Goal: Communication & Community: Answer question/provide support

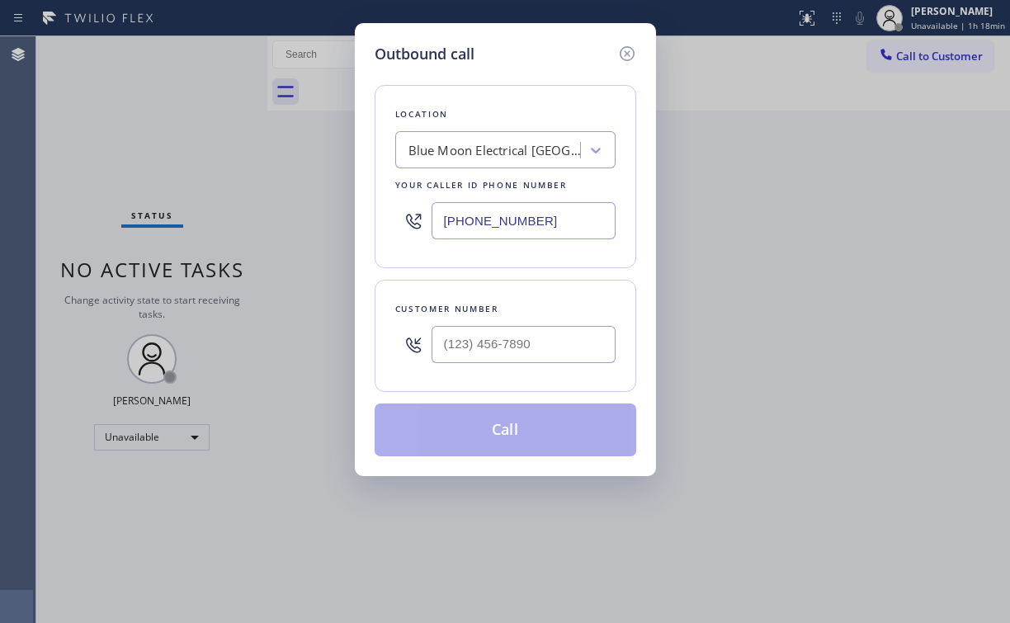
drag, startPoint x: 358, startPoint y: 221, endPoint x: 430, endPoint y: 492, distance: 280.7
click at [341, 221] on div "Outbound call Location Blue Moon Electrical [GEOGRAPHIC_DATA] Your caller id ph…" at bounding box center [505, 311] width 1010 height 623
paste input "408) 617-8880"
type input "[PHONE_NUMBER]"
click at [547, 33] on div "Outbound call Location Top Sub Zero Appliance Repair Your caller id phone numbe…" at bounding box center [505, 249] width 301 height 453
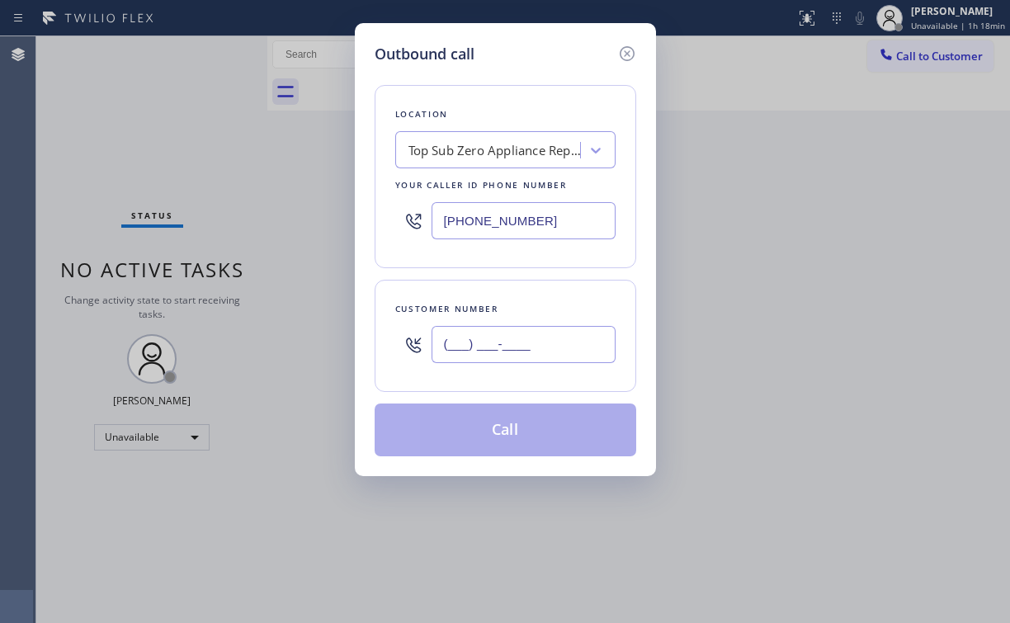
click at [539, 334] on input "(___) ___-____" at bounding box center [523, 344] width 184 height 37
paste input "408) 250-0795"
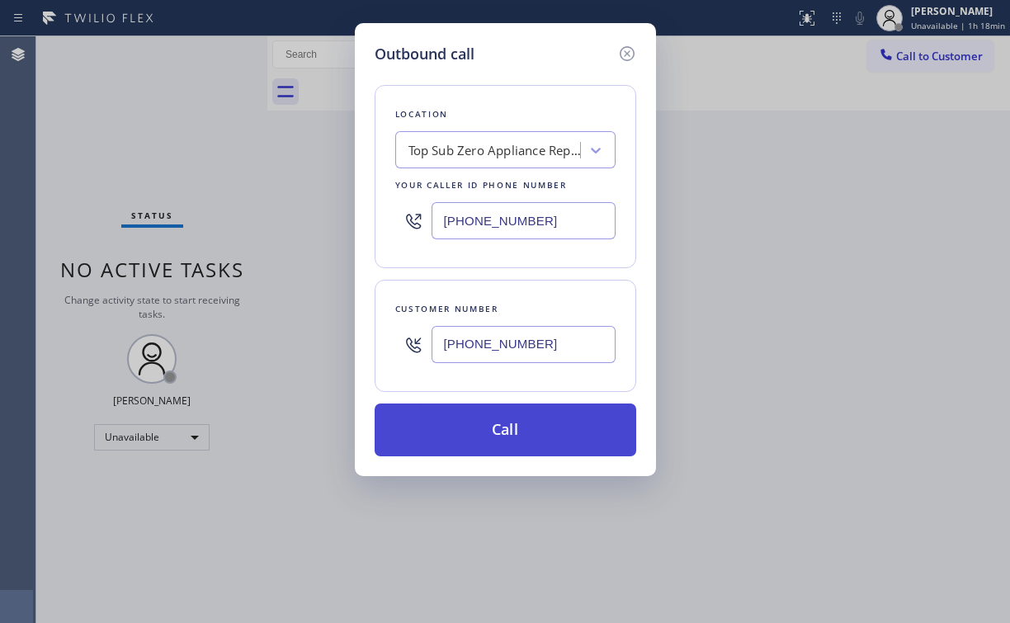
type input "[PHONE_NUMBER]"
click at [494, 428] on button "Call" at bounding box center [504, 429] width 261 height 53
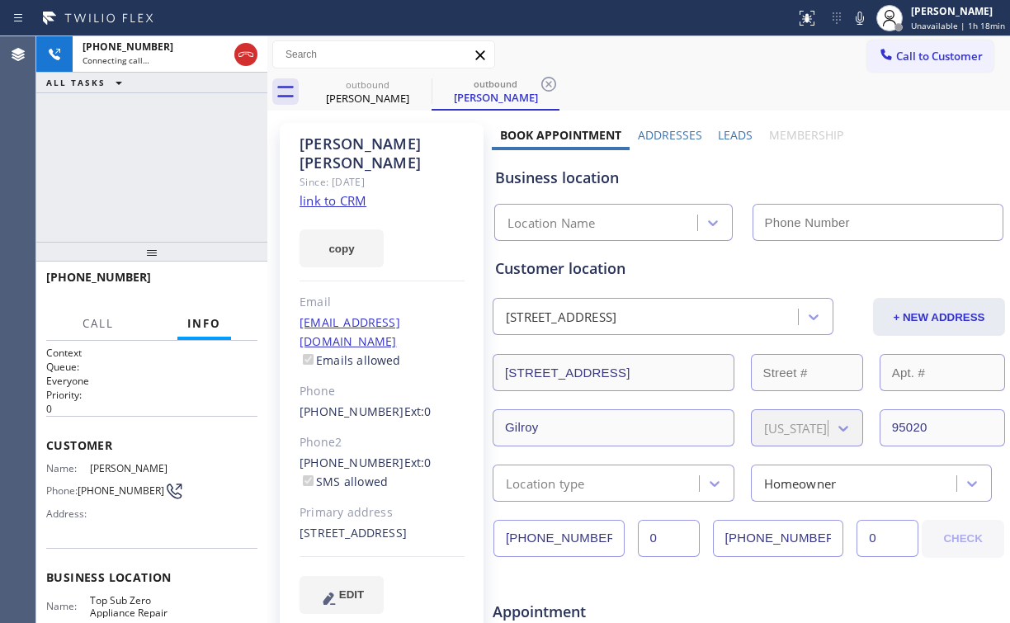
type input "[PHONE_NUMBER]"
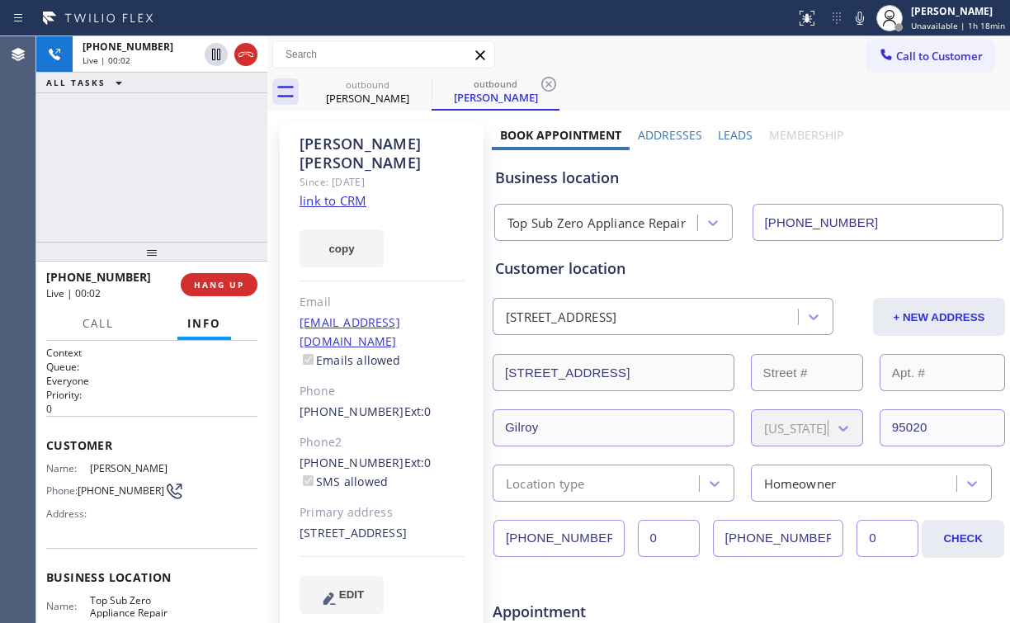
click at [183, 156] on div "[PHONE_NUMBER] Live | 00:02 ALL TASKS ALL TASKS ACTIVE TASKS TASKS IN WRAP UP" at bounding box center [151, 138] width 231 height 205
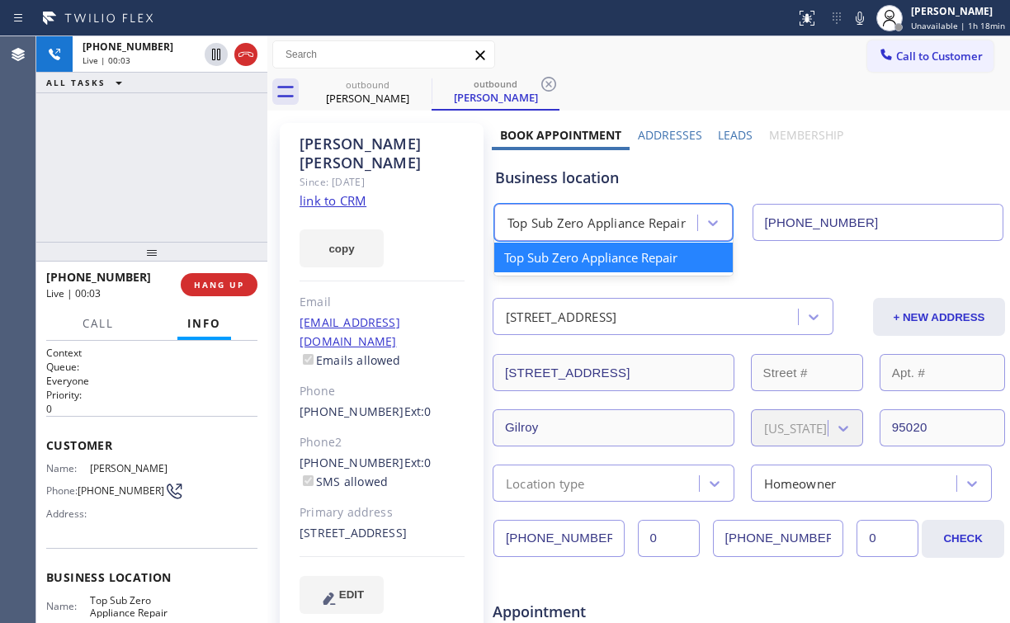
click at [605, 214] on div "Top Sub Zero Appliance Repair" at bounding box center [596, 223] width 178 height 19
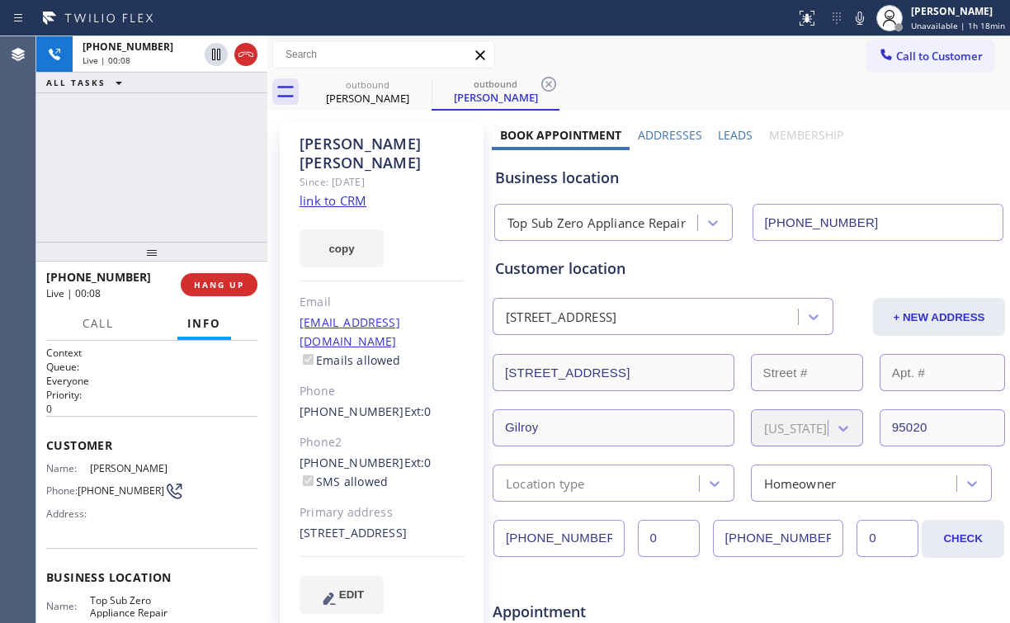
click at [334, 192] on link "link to CRM" at bounding box center [332, 200] width 67 height 16
click at [247, 290] on button "HANG UP" at bounding box center [219, 284] width 77 height 23
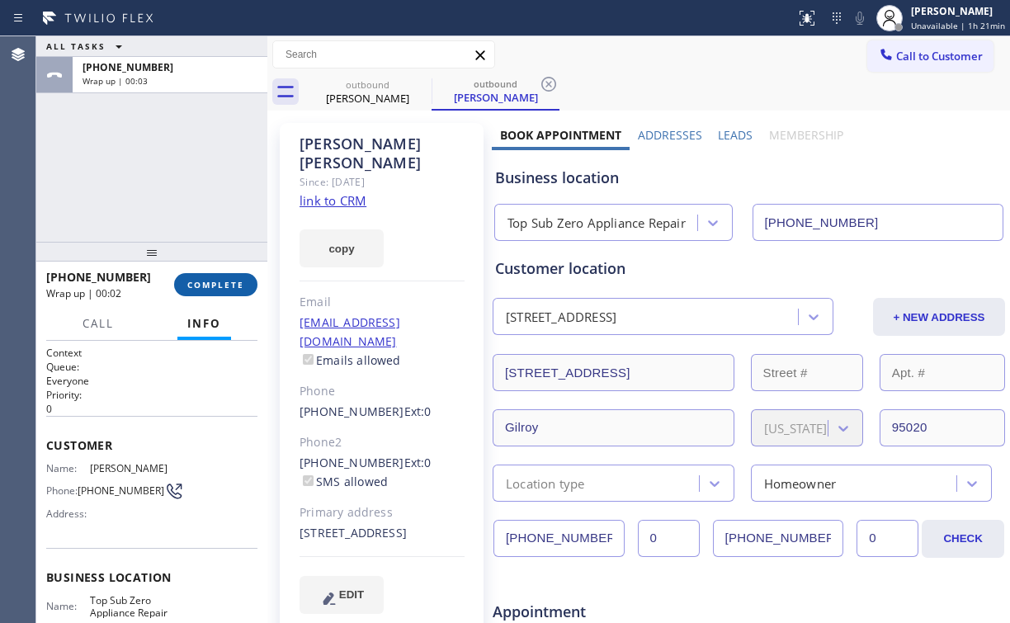
click at [233, 282] on span "COMPLETE" at bounding box center [215, 285] width 57 height 12
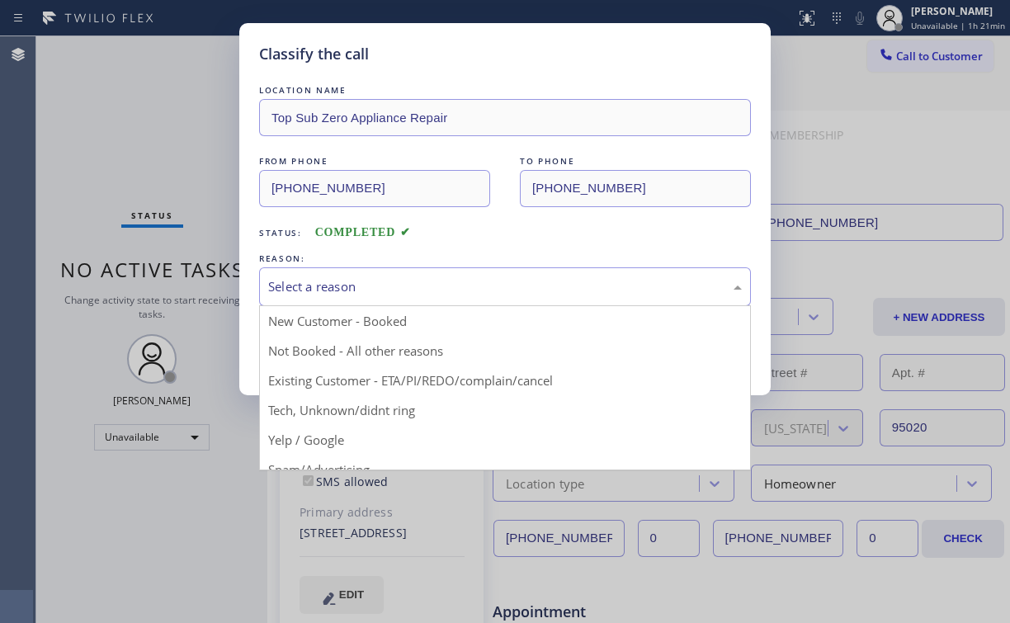
click at [299, 292] on div "Select a reason" at bounding box center [504, 286] width 473 height 19
click at [181, 158] on div "Classify the call LOCATION NAME Top Sub Zero Appliance Repair FROM PHONE [PHONE…" at bounding box center [505, 311] width 1010 height 623
click at [349, 285] on div "Select a reason" at bounding box center [504, 286] width 473 height 19
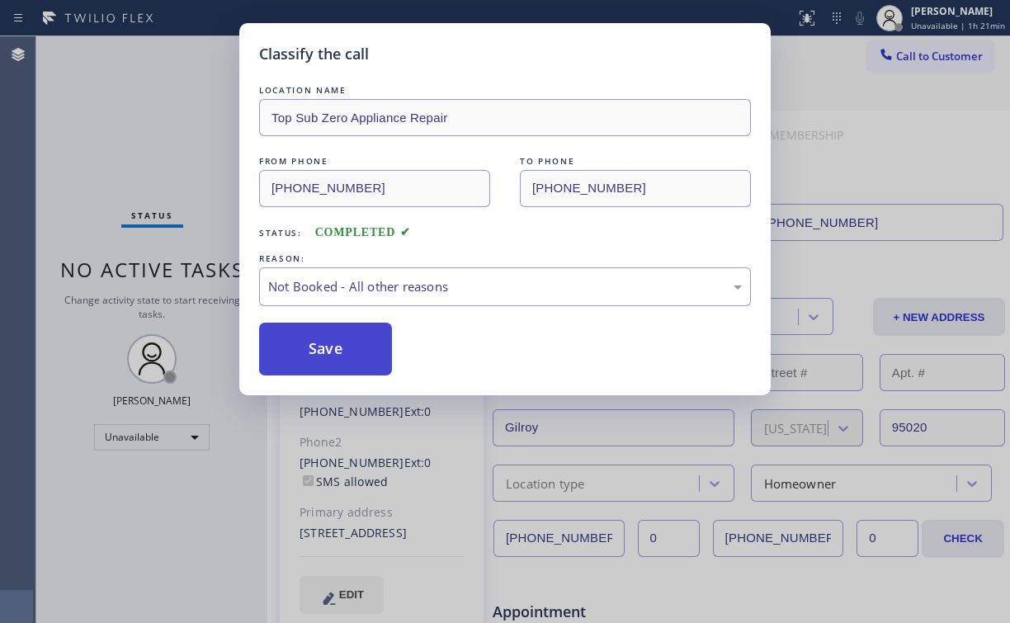
click at [349, 347] on button "Save" at bounding box center [325, 349] width 133 height 53
click at [175, 96] on div "Classify the call LOCATION NAME Top Sub Zero Appliance Repair FROM PHONE [PHONE…" at bounding box center [505, 311] width 1010 height 623
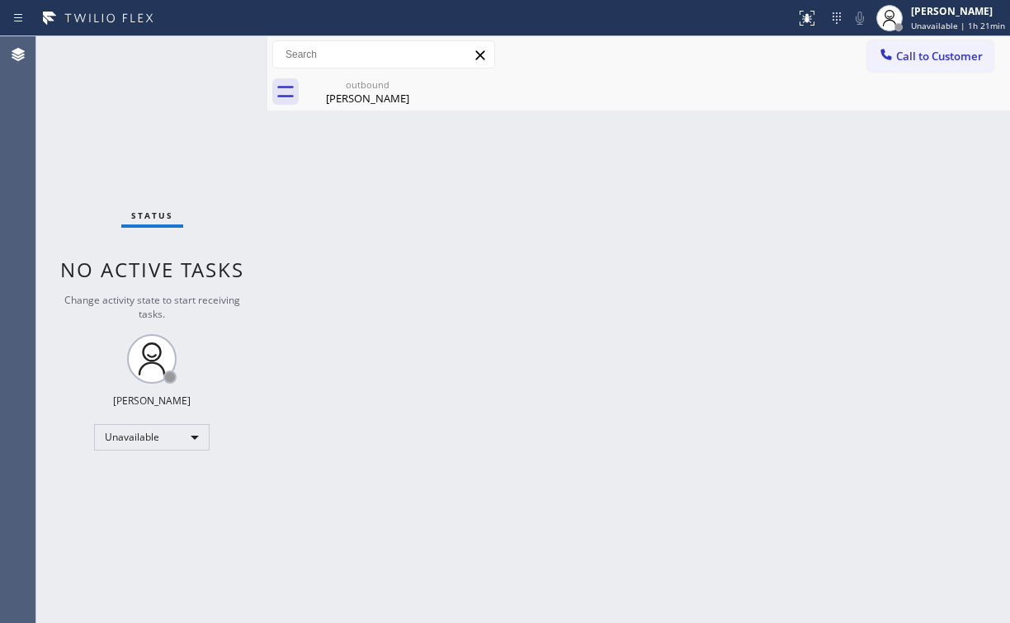
click at [366, 91] on div "[PERSON_NAME]" at bounding box center [367, 98] width 125 height 15
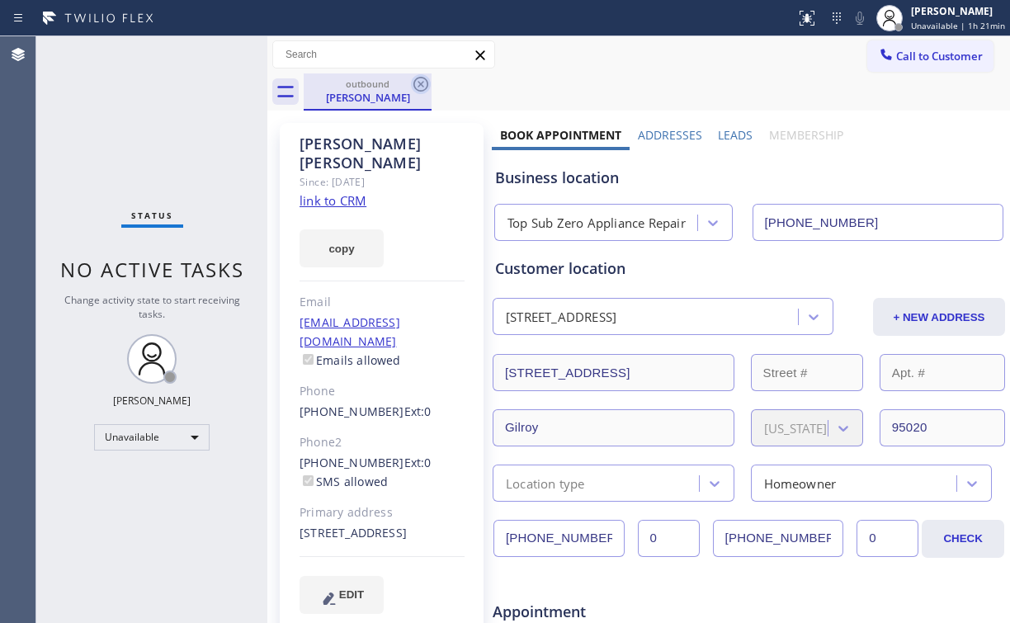
click at [423, 86] on icon at bounding box center [420, 84] width 15 height 15
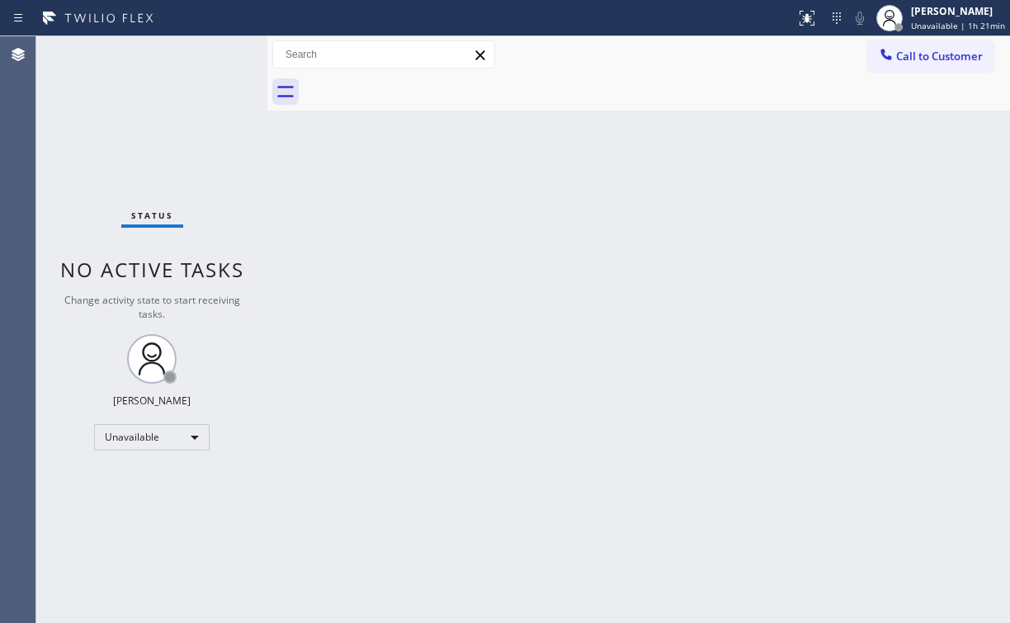
click at [148, 148] on div "Status No active tasks Change activity state to start receiving tasks. [PERSON_…" at bounding box center [151, 329] width 231 height 586
click at [171, 120] on div "Status No active tasks Change activity state to start receiving tasks. [PERSON_…" at bounding box center [151, 329] width 231 height 586
click at [954, 53] on span "Call to Customer" at bounding box center [939, 56] width 87 height 15
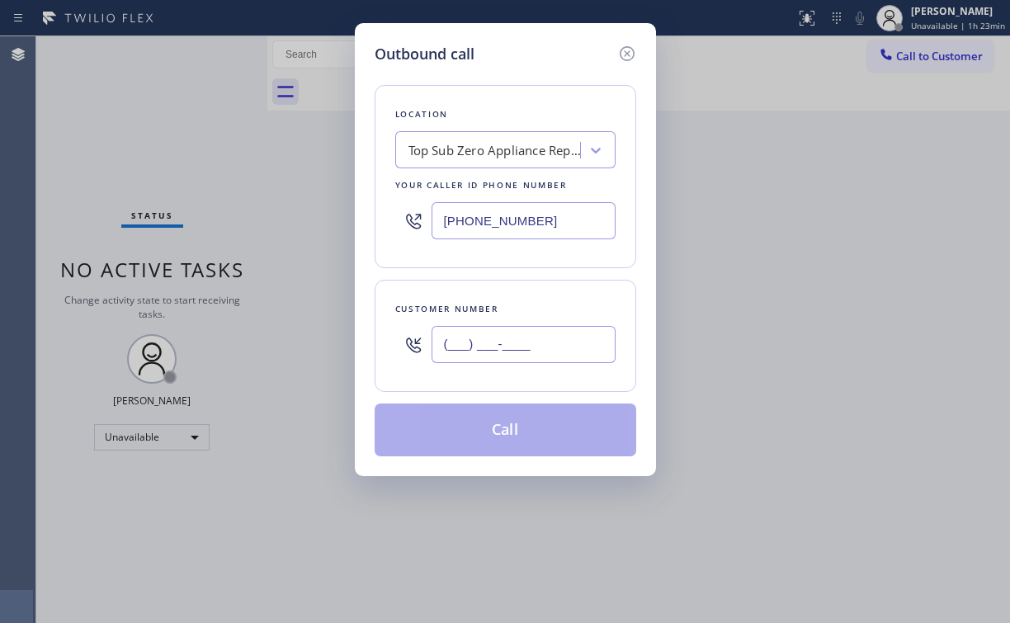
click at [505, 358] on input "(___) ___-____" at bounding box center [523, 344] width 184 height 37
paste input "917) 734-0190"
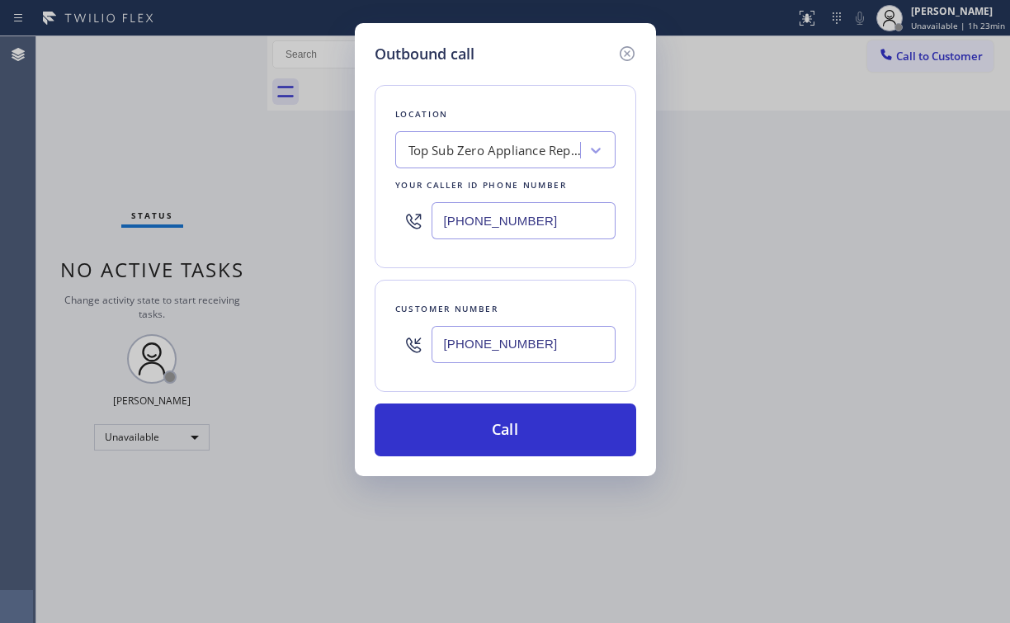
type input "[PHONE_NUMBER]"
click at [480, 83] on div "Location Top Sub Zero Appliance Repair Your caller id phone number [PHONE_NUMBE…" at bounding box center [504, 260] width 261 height 391
drag, startPoint x: 524, startPoint y: 211, endPoint x: 366, endPoint y: 224, distance: 158.1
click at [366, 224] on div "Outbound call Location Top Sub Zero Appliance Repair Your caller id phone numbe…" at bounding box center [505, 249] width 301 height 453
paste input "855) 731-4952"
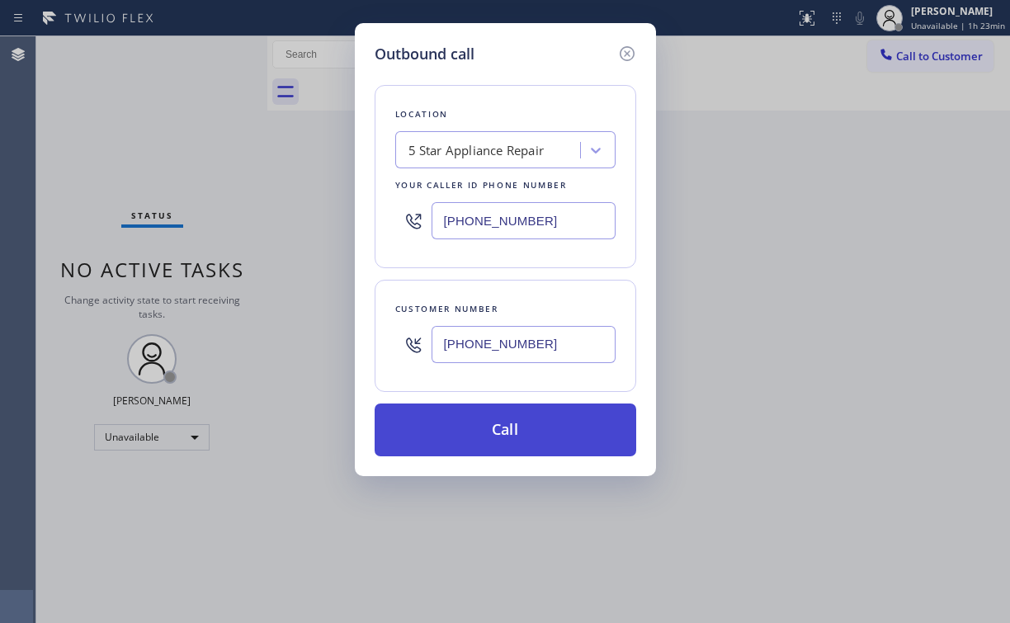
type input "[PHONE_NUMBER]"
drag, startPoint x: 489, startPoint y: 426, endPoint x: 485, endPoint y: 440, distance: 13.8
click at [489, 427] on button "Call" at bounding box center [504, 429] width 261 height 53
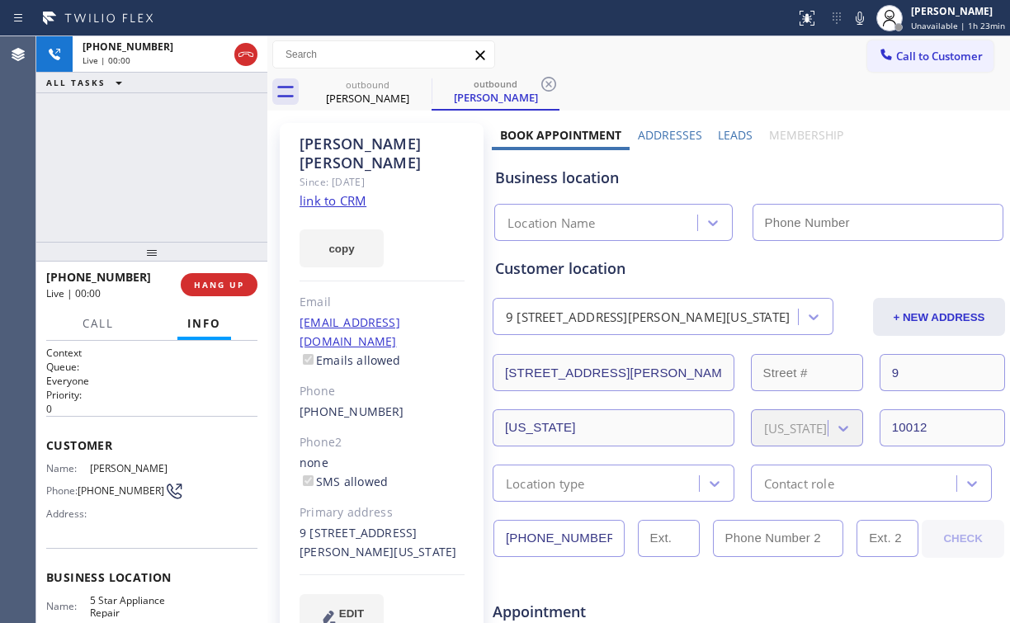
type input "[PHONE_NUMBER]"
click at [214, 288] on span "HANG UP" at bounding box center [219, 285] width 50 height 12
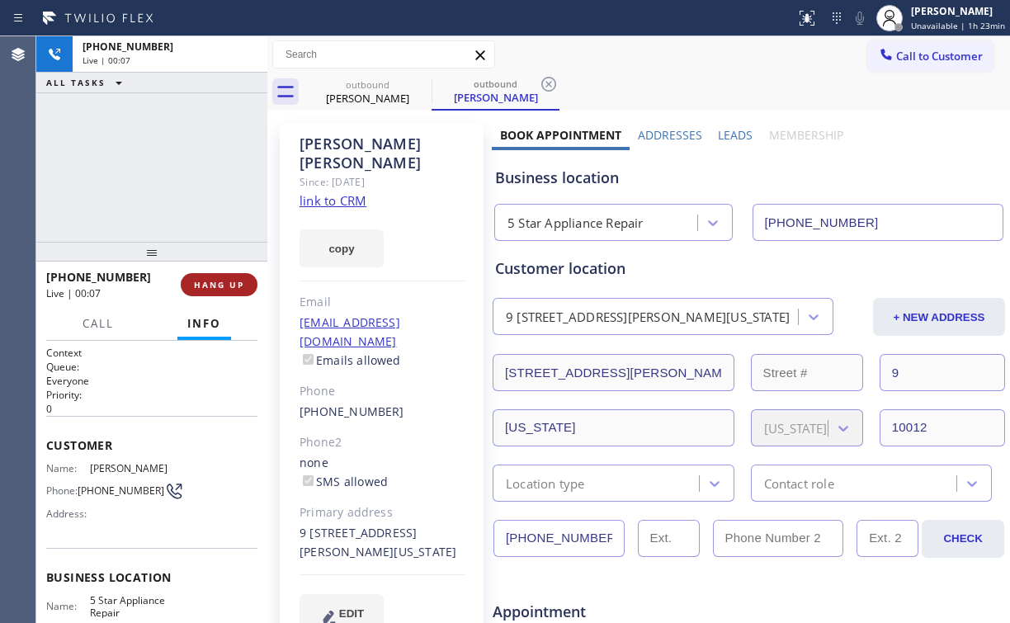
click at [233, 280] on span "HANG UP" at bounding box center [219, 285] width 50 height 12
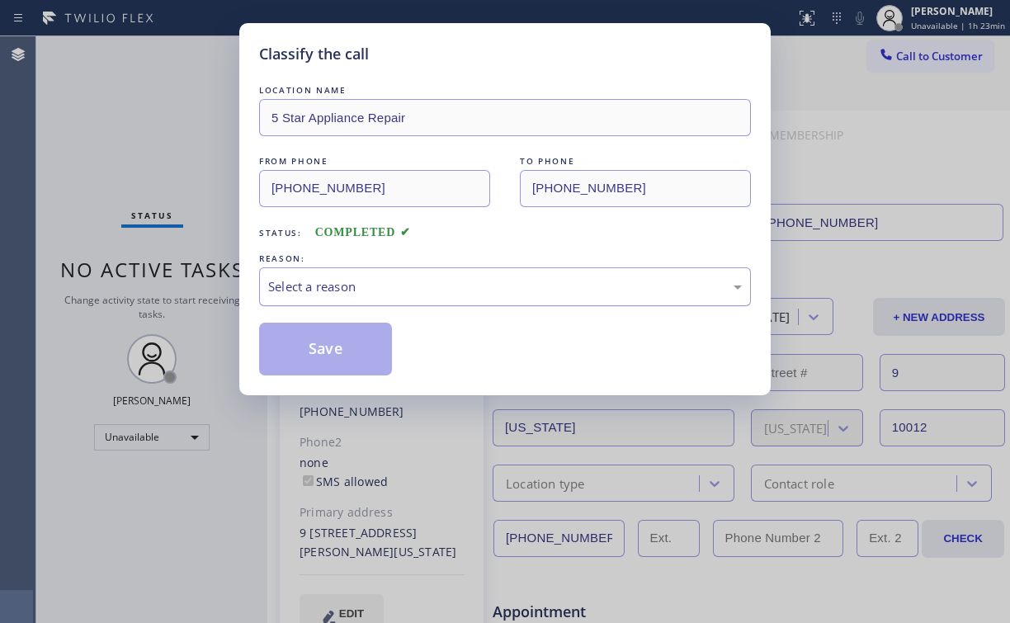
click at [318, 267] on div "REASON: Select a reason" at bounding box center [505, 278] width 492 height 56
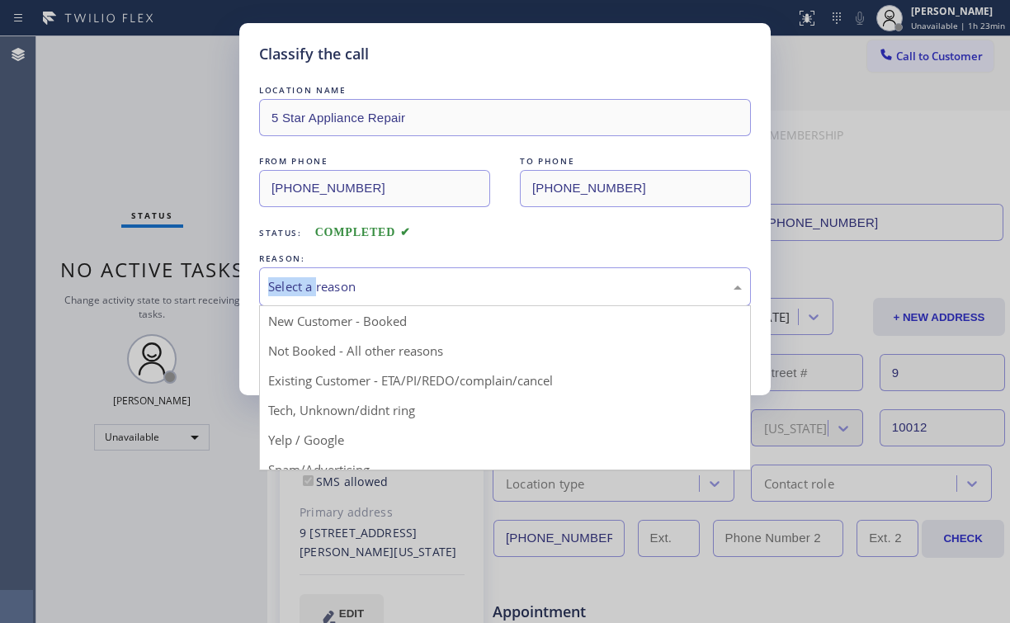
click at [323, 299] on div "Select a reason" at bounding box center [505, 286] width 492 height 39
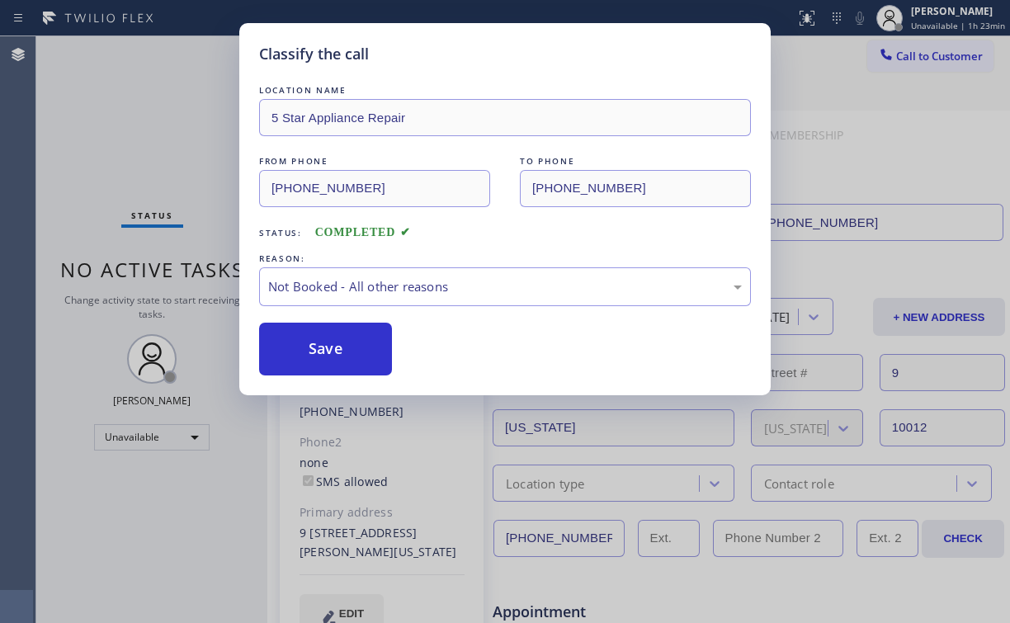
click at [326, 346] on button "Save" at bounding box center [325, 349] width 133 height 53
click at [193, 189] on div "Classify the call LOCATION NAME 5 Star Appliance Repair FROM PHONE [PHONE_NUMBE…" at bounding box center [505, 311] width 1010 height 623
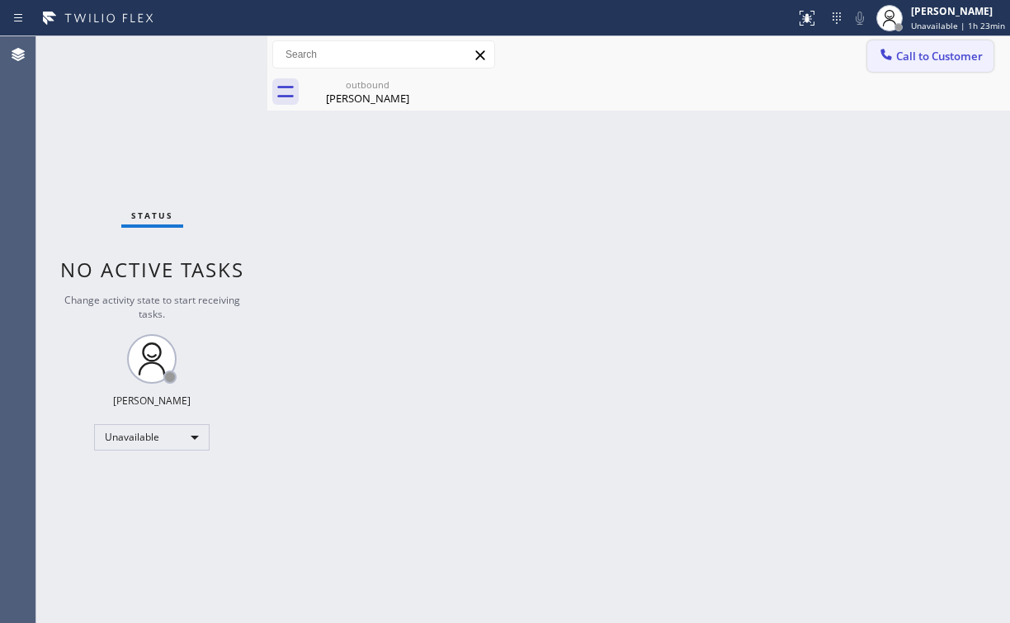
drag, startPoint x: 894, startPoint y: 63, endPoint x: 624, endPoint y: 301, distance: 360.6
click at [893, 64] on div at bounding box center [886, 56] width 20 height 20
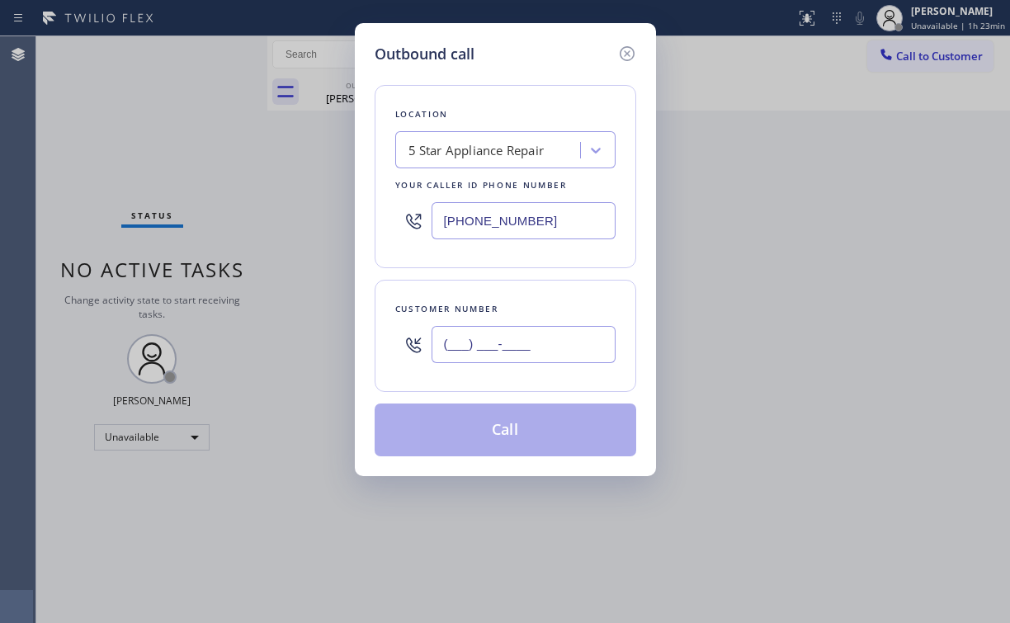
click at [554, 354] on input "(___) ___-____" at bounding box center [523, 344] width 184 height 37
paste input "720) 939-6938"
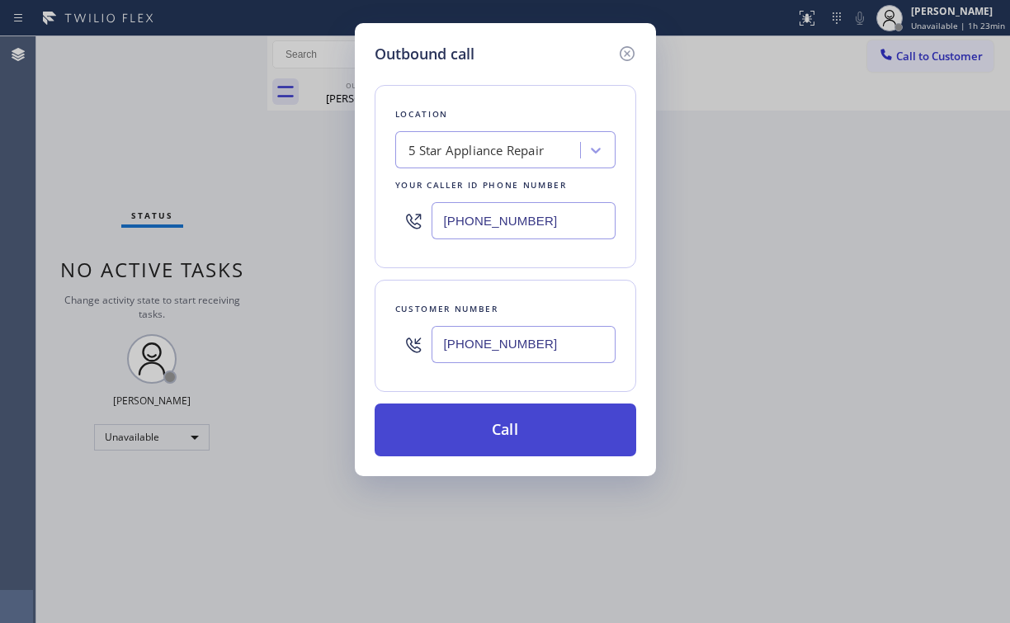
type input "[PHONE_NUMBER]"
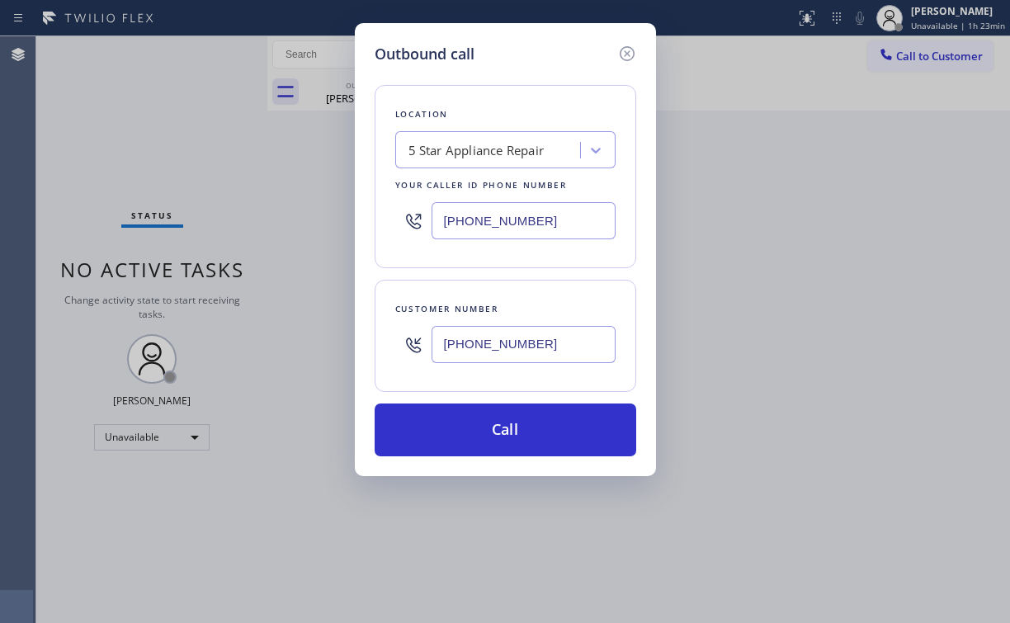
drag, startPoint x: 467, startPoint y: 436, endPoint x: 408, endPoint y: 558, distance: 136.1
click at [466, 436] on button "Call" at bounding box center [504, 429] width 261 height 53
click at [415, 575] on div "Back to Dashboard Change Sender ID Customers Technicians Select a contact Outbo…" at bounding box center [638, 329] width 742 height 586
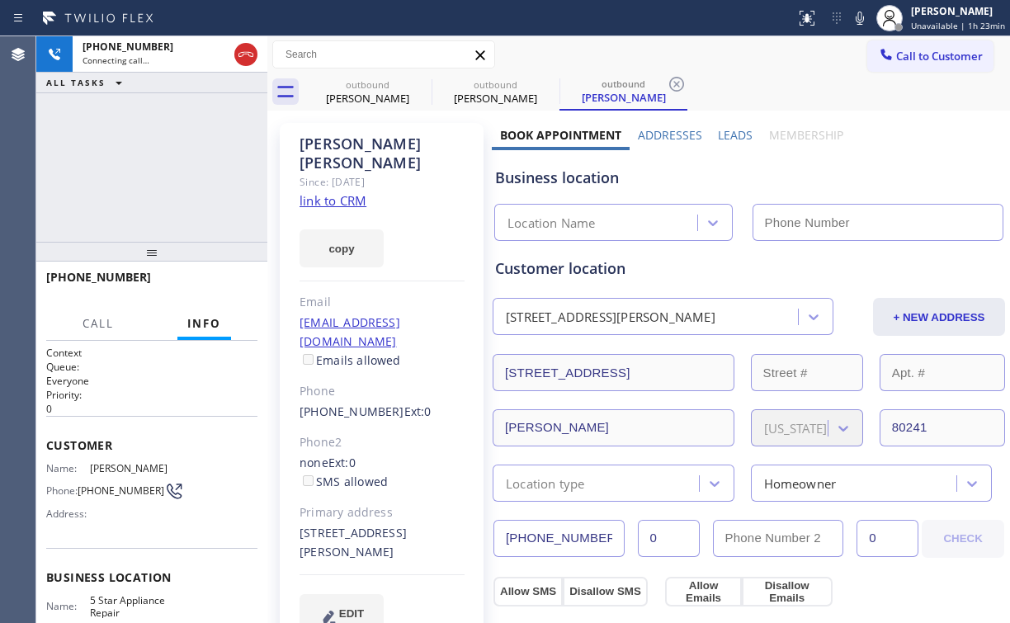
type input "[PHONE_NUMBER]"
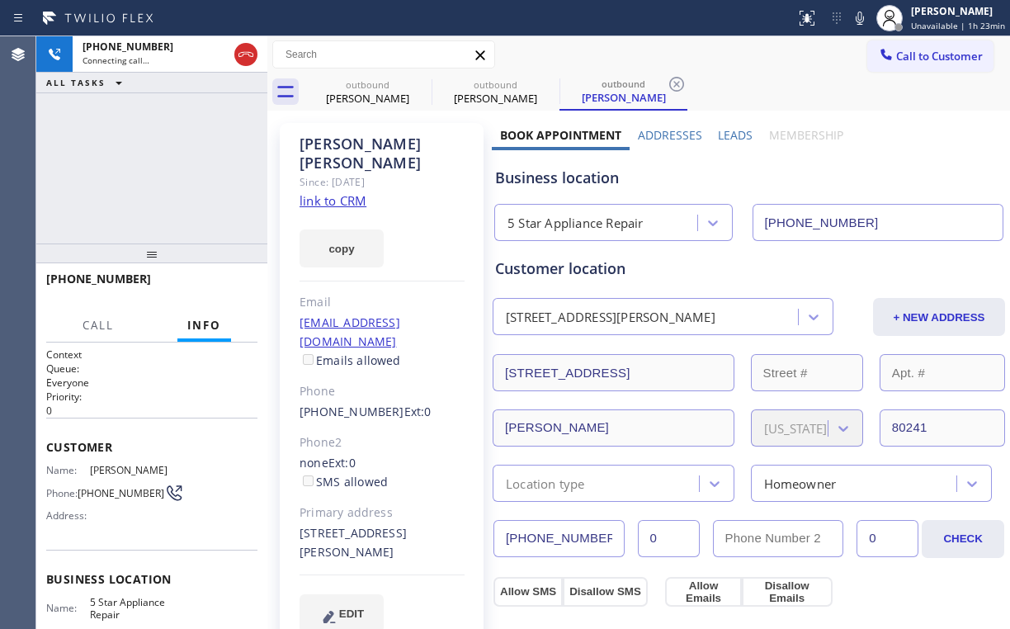
click at [192, 188] on div "[PHONE_NUMBER] Connecting call… ALL TASKS ALL TASKS ACTIVE TASKS TASKS IN WRAP …" at bounding box center [151, 139] width 231 height 207
drag, startPoint x: 363, startPoint y: 89, endPoint x: 419, endPoint y: 80, distance: 56.8
click at [365, 89] on div "outbound" at bounding box center [367, 84] width 125 height 12
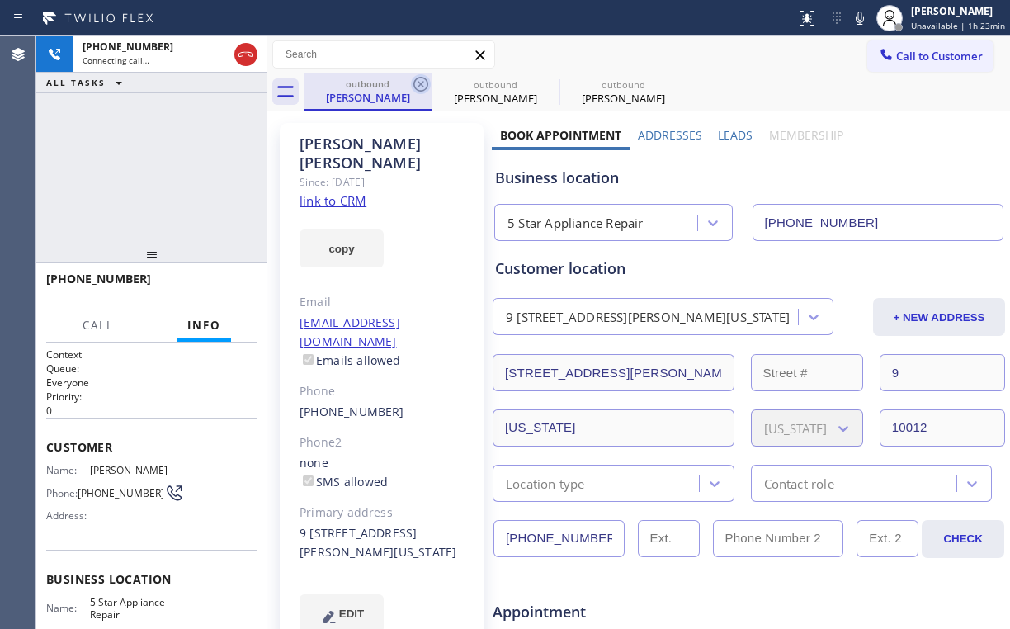
click at [419, 82] on icon at bounding box center [421, 84] width 20 height 20
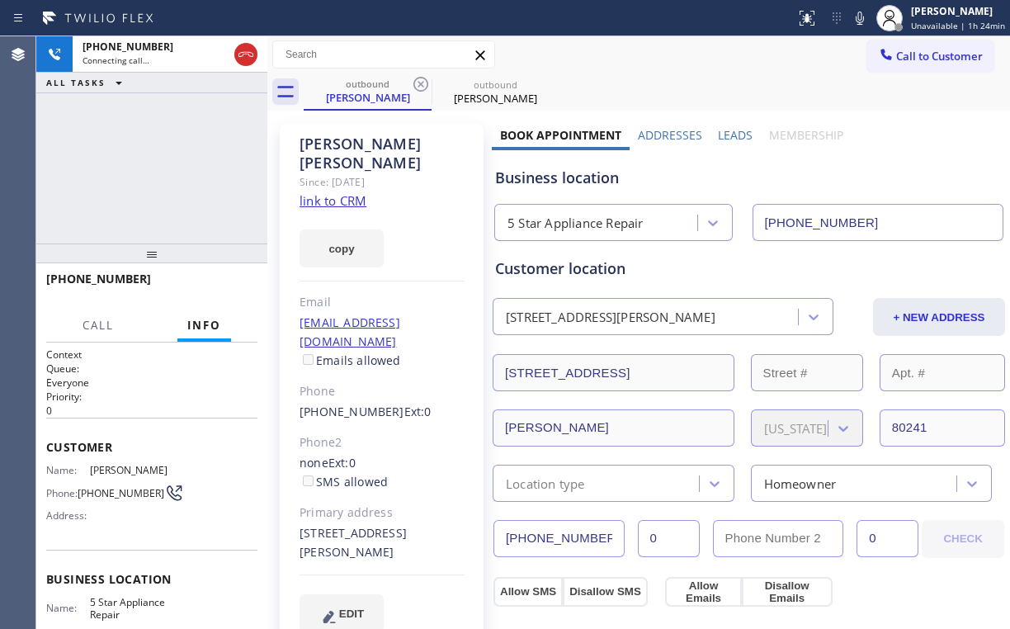
drag, startPoint x: 175, startPoint y: 178, endPoint x: 177, endPoint y: 107, distance: 71.0
click at [175, 177] on div "[PHONE_NUMBER] Connecting call… ALL TASKS ALL TASKS ACTIVE TASKS TASKS IN WRAP …" at bounding box center [151, 139] width 231 height 207
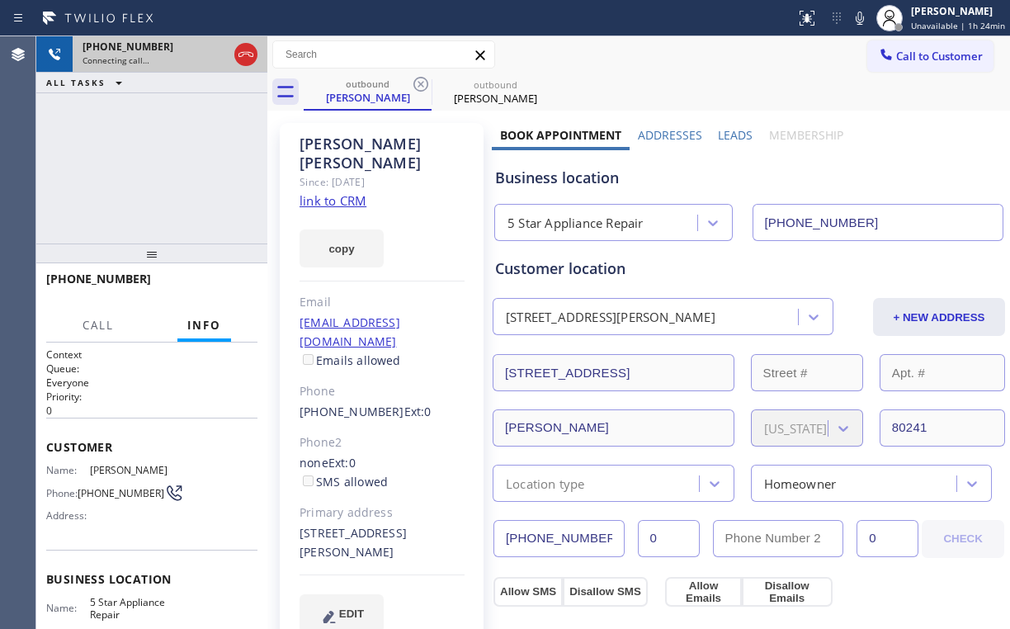
click at [247, 59] on icon at bounding box center [246, 55] width 20 height 20
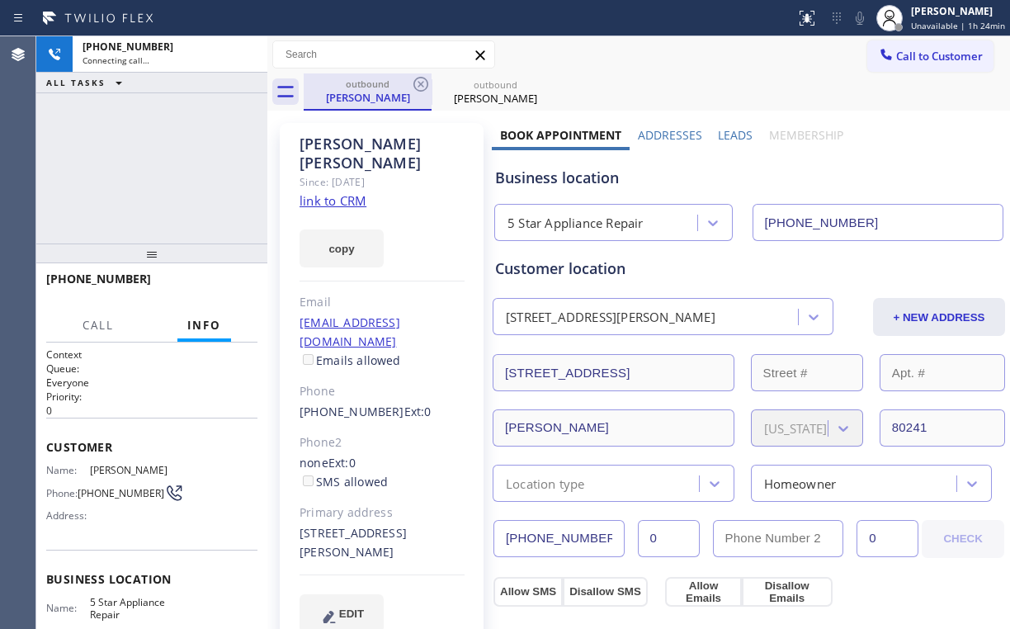
click at [366, 93] on div "[PERSON_NAME]" at bounding box center [367, 97] width 125 height 15
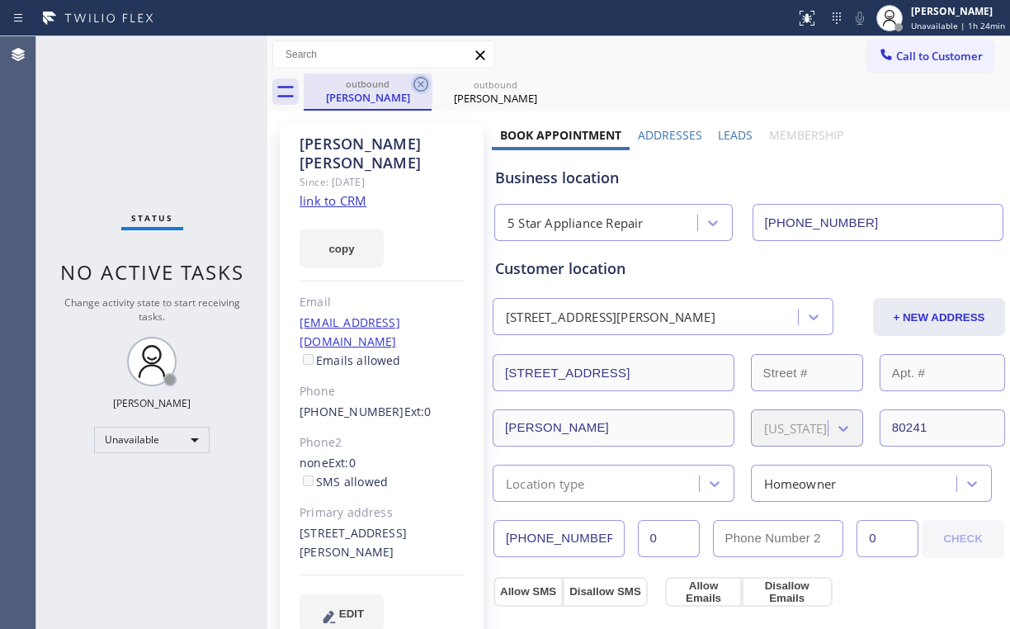
click at [427, 81] on icon at bounding box center [421, 84] width 20 height 20
click at [421, 82] on icon at bounding box center [421, 84] width 20 height 20
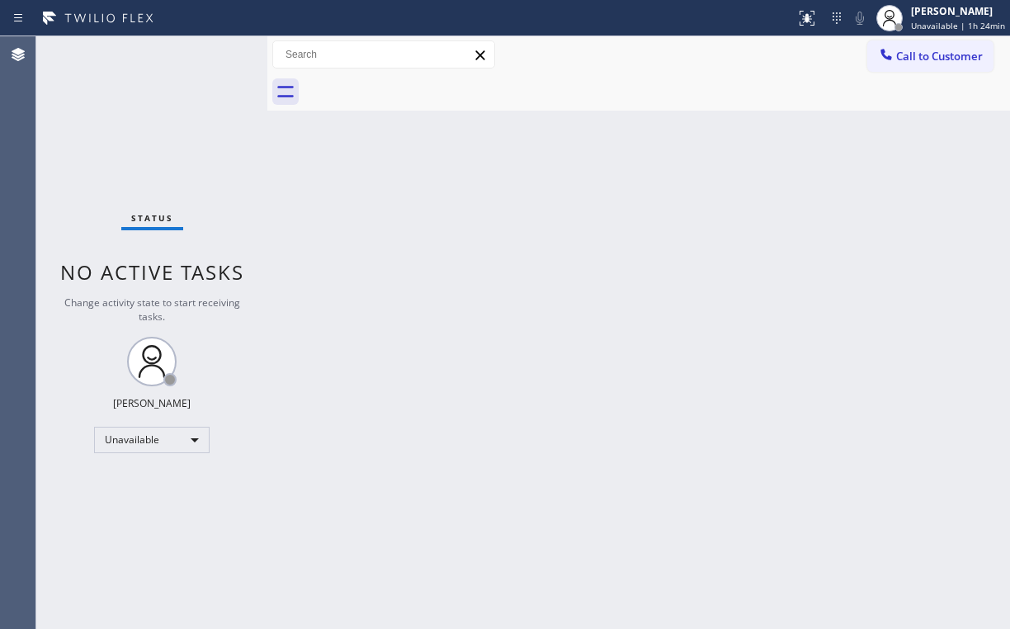
click at [104, 136] on div "Status No active tasks Change activity state to start receiving tasks. [PERSON_…" at bounding box center [151, 332] width 231 height 592
click at [919, 63] on button "Call to Customer" at bounding box center [930, 55] width 126 height 31
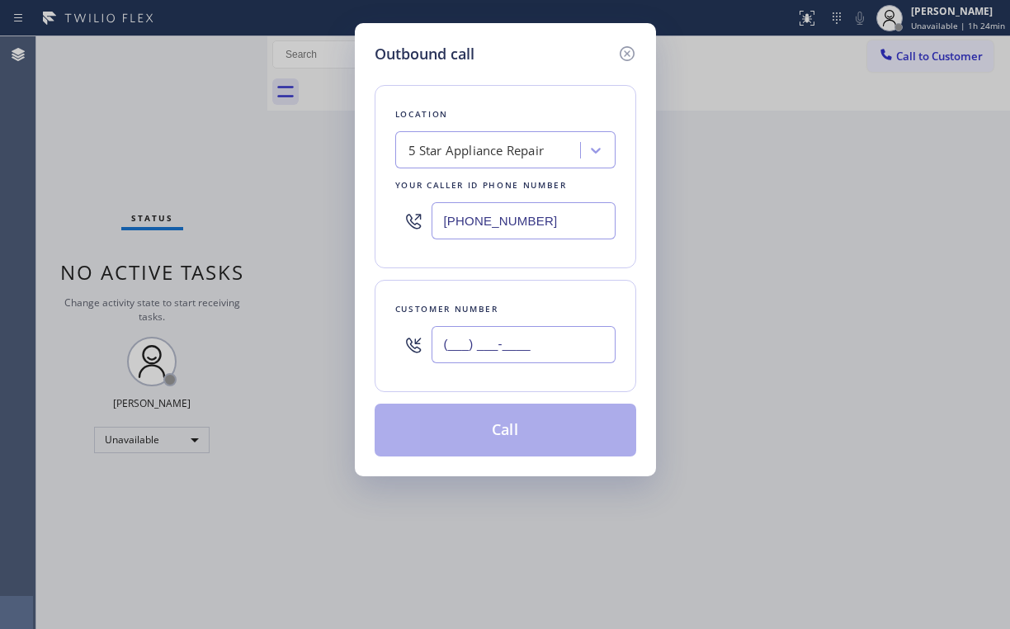
click at [561, 340] on input "(___) ___-____" at bounding box center [523, 344] width 184 height 37
paste input "203) 635-3165"
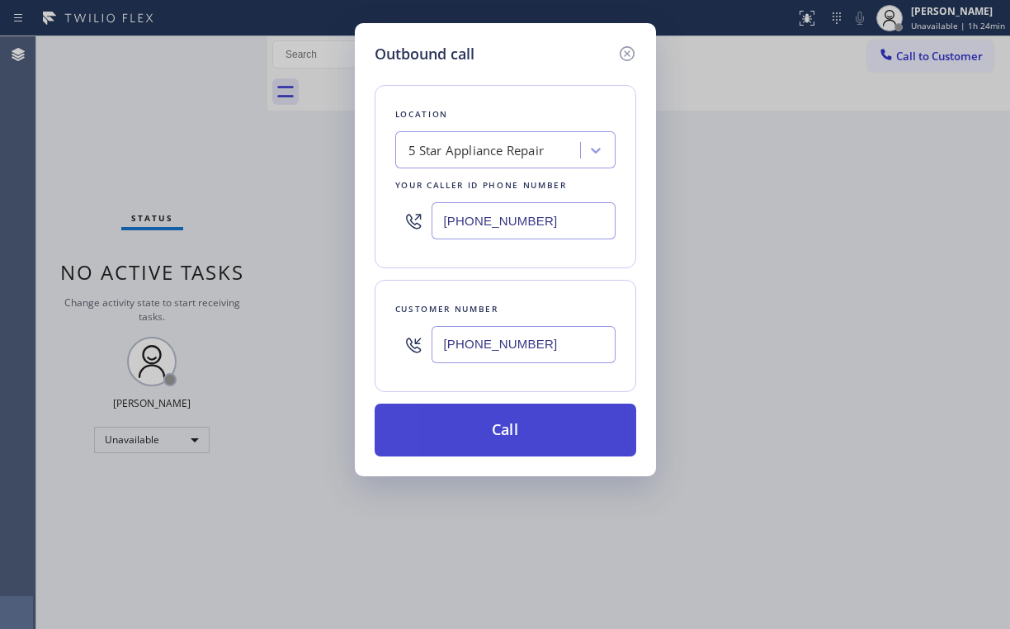
type input "[PHONE_NUMBER]"
click at [511, 436] on button "Call" at bounding box center [504, 429] width 261 height 53
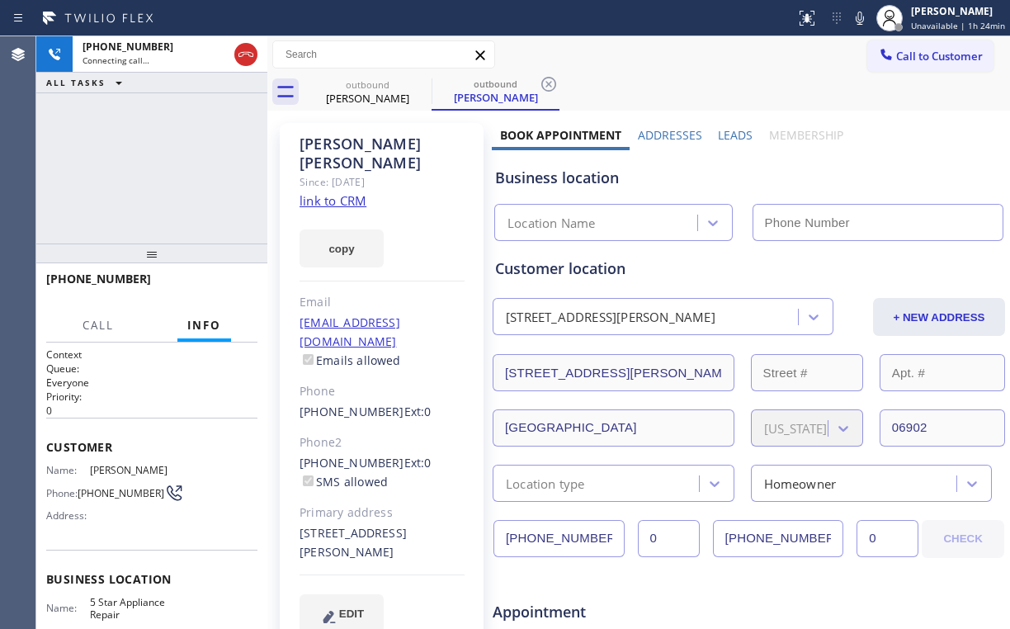
type input "[PHONE_NUMBER]"
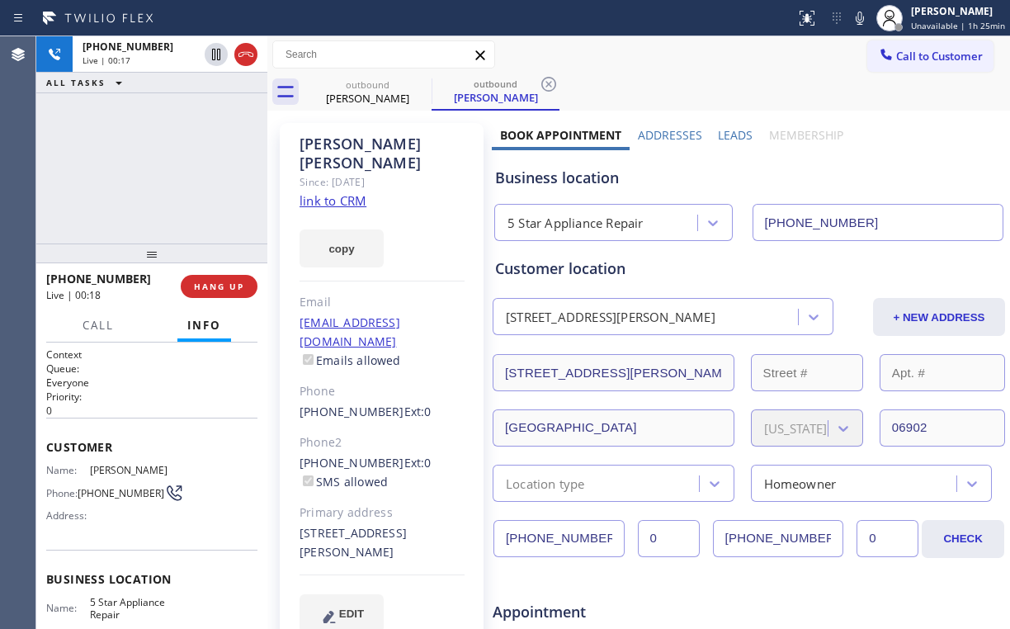
click at [165, 198] on div "[PHONE_NUMBER] Live | 00:17 ALL TASKS ALL TASKS ACTIVE TASKS TASKS IN WRAP UP" at bounding box center [151, 139] width 231 height 207
click at [228, 299] on div "[PHONE_NUMBER] Live | 00:18 HANG UP" at bounding box center [151, 286] width 211 height 43
click at [220, 290] on span "HANG UP" at bounding box center [219, 286] width 50 height 12
click at [219, 287] on span "HANG UP" at bounding box center [219, 286] width 50 height 12
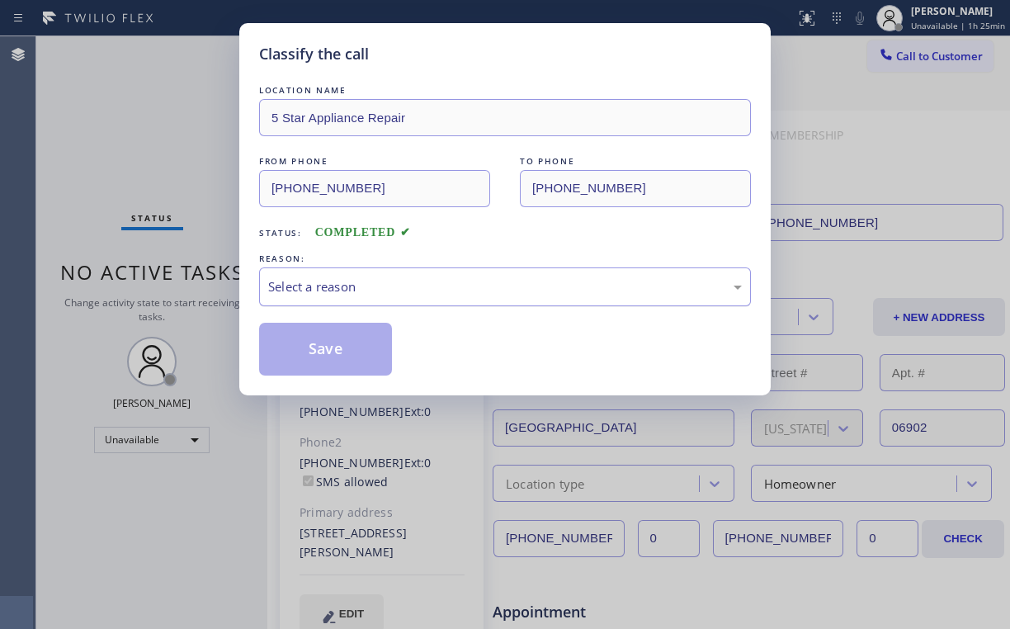
click at [318, 287] on div "Select a reason" at bounding box center [504, 286] width 473 height 19
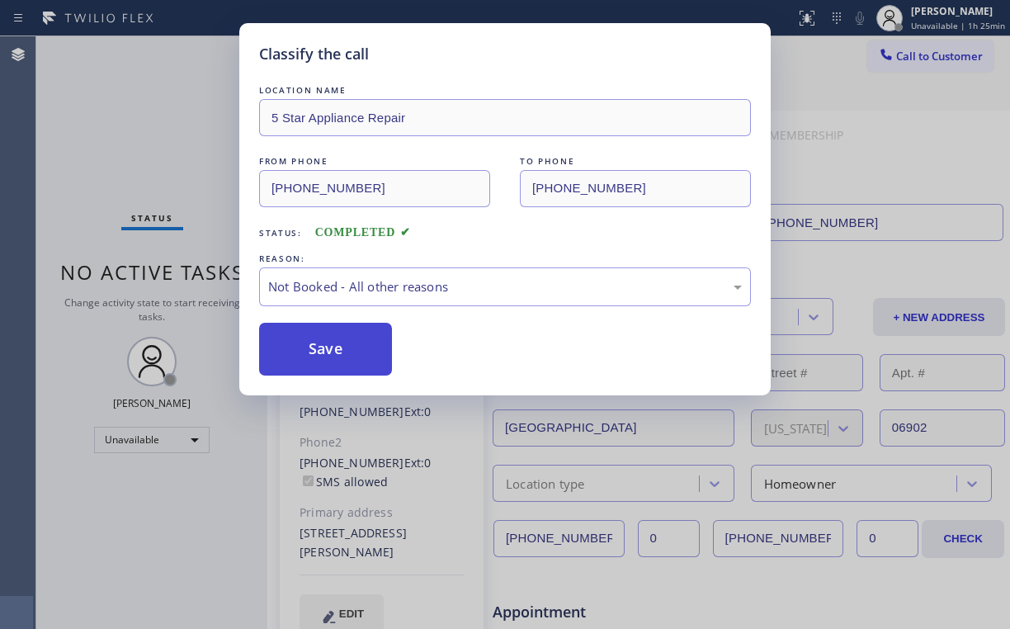
click at [337, 343] on button "Save" at bounding box center [325, 349] width 133 height 53
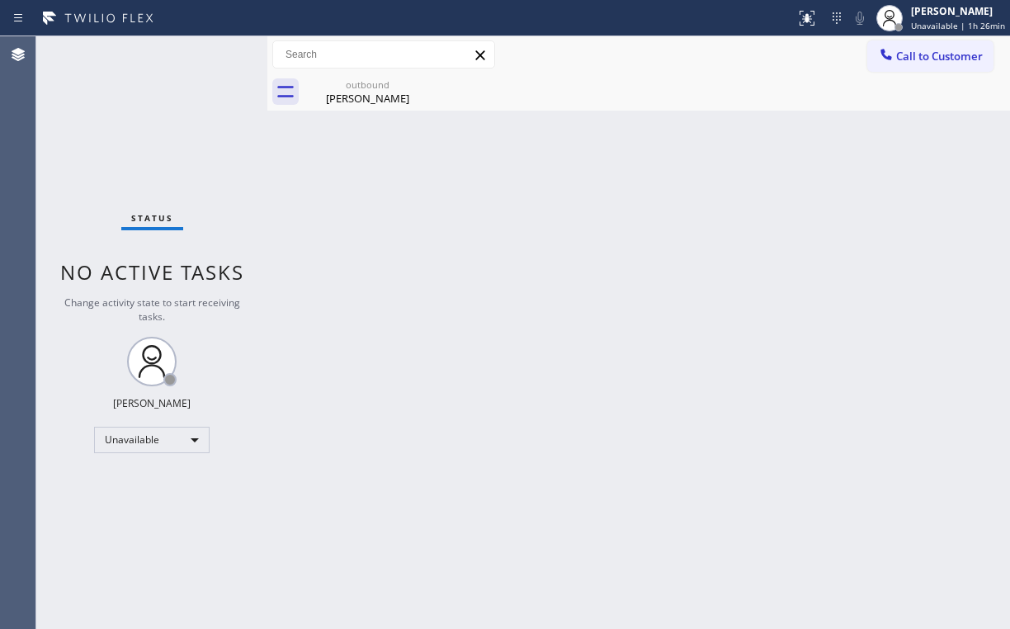
click at [182, 134] on div "Status No active tasks Change activity state to start receiving tasks. [PERSON_…" at bounding box center [151, 332] width 231 height 592
click at [349, 106] on div "outbound [PERSON_NAME]" at bounding box center [367, 91] width 125 height 37
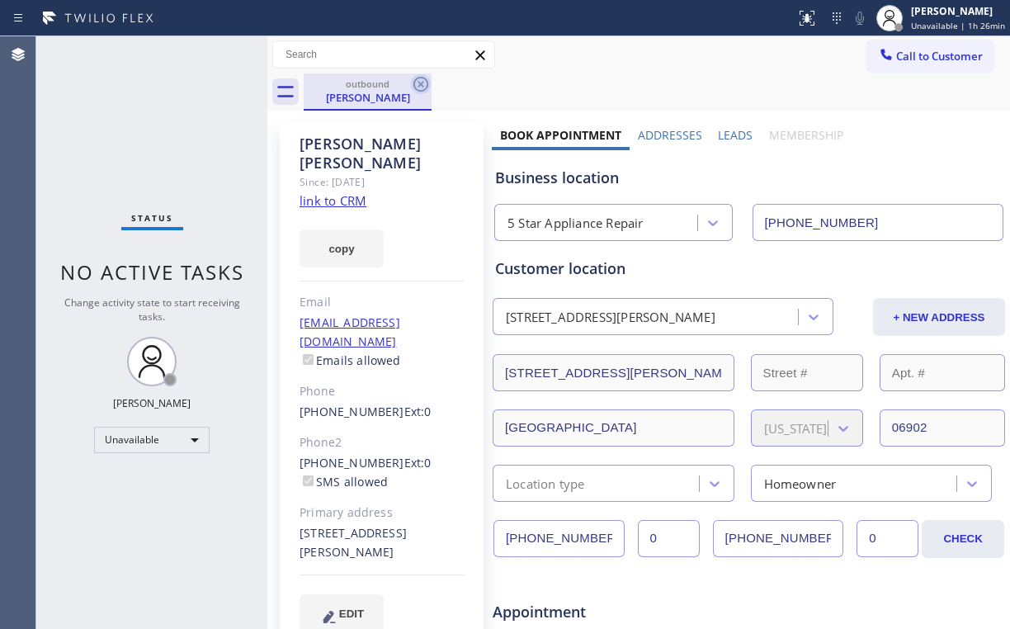
click at [421, 82] on icon at bounding box center [420, 84] width 15 height 15
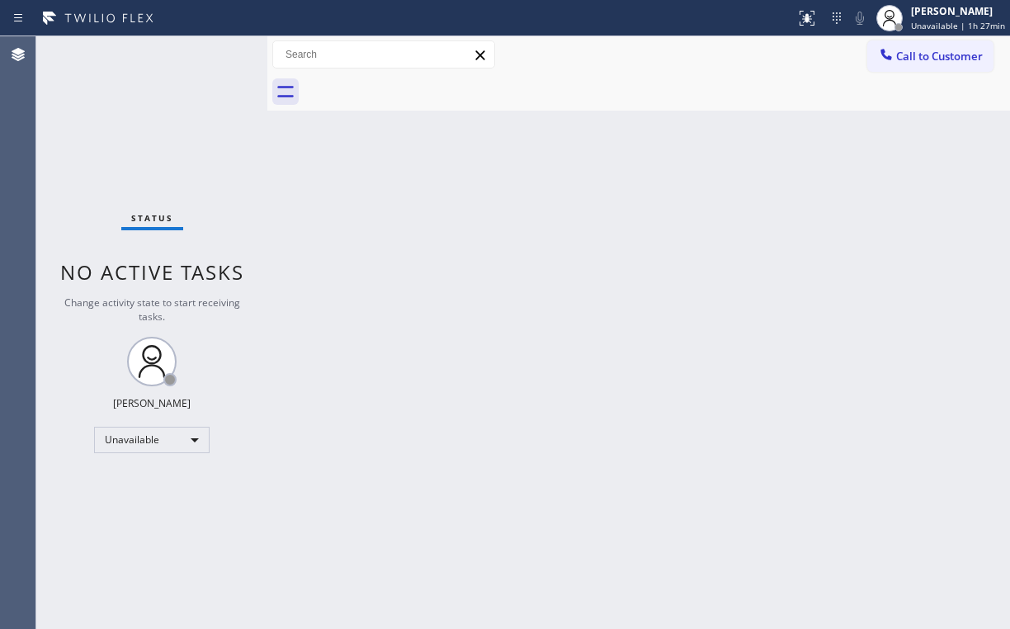
drag, startPoint x: 313, startPoint y: 219, endPoint x: 417, endPoint y: 105, distance: 154.2
click at [313, 219] on div "Back to Dashboard Change Sender ID Customers Technicians Select a contact Outbo…" at bounding box center [638, 332] width 742 height 592
click at [188, 432] on div "Unavailable" at bounding box center [151, 439] width 115 height 26
drag, startPoint x: 168, startPoint y: 460, endPoint x: 368, endPoint y: 394, distance: 210.2
click at [168, 461] on li "Offline" at bounding box center [151, 461] width 112 height 20
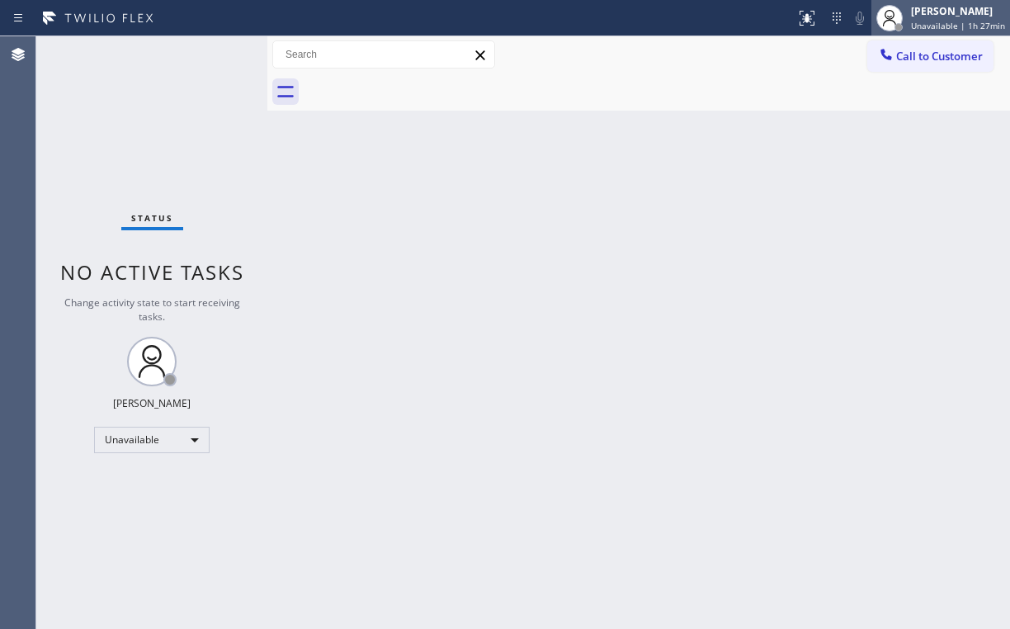
click at [943, 14] on div "[PERSON_NAME]" at bounding box center [958, 11] width 94 height 14
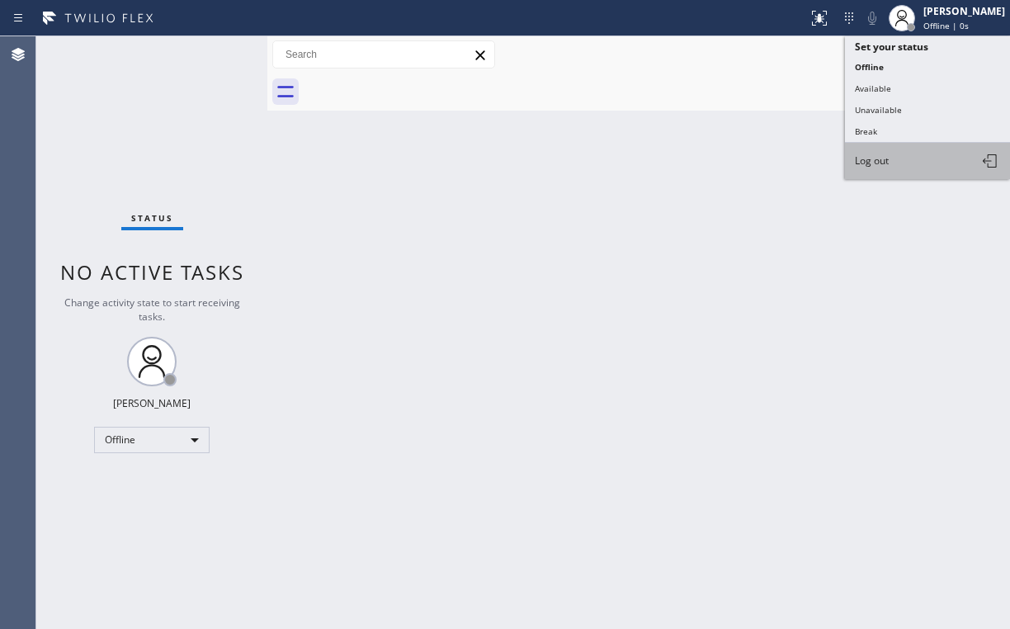
click at [864, 158] on span "Log out" at bounding box center [872, 160] width 34 height 14
